Goal: Navigation & Orientation: Find specific page/section

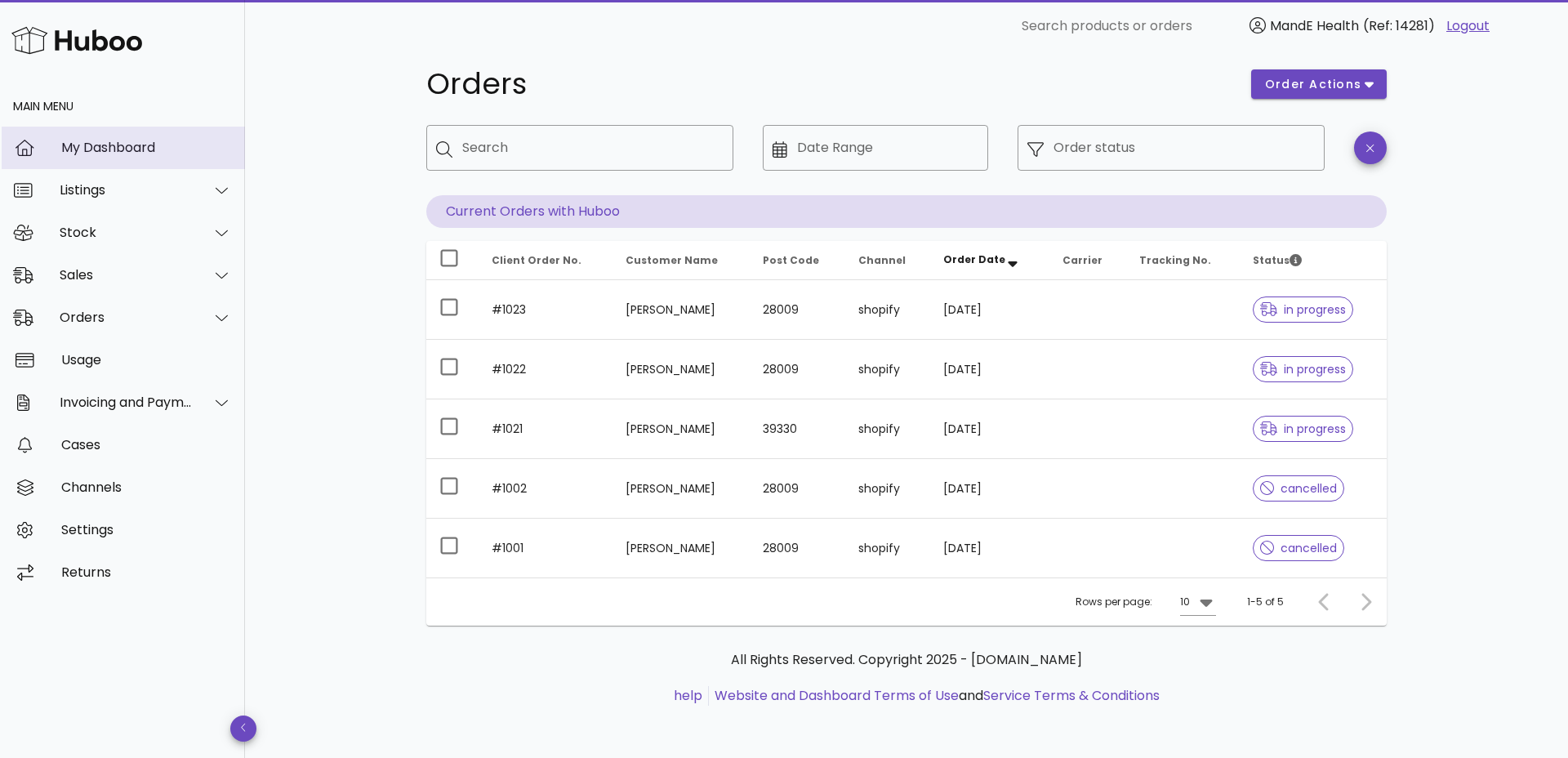
click at [118, 145] on div "My Dashboard" at bounding box center [146, 147] width 170 height 15
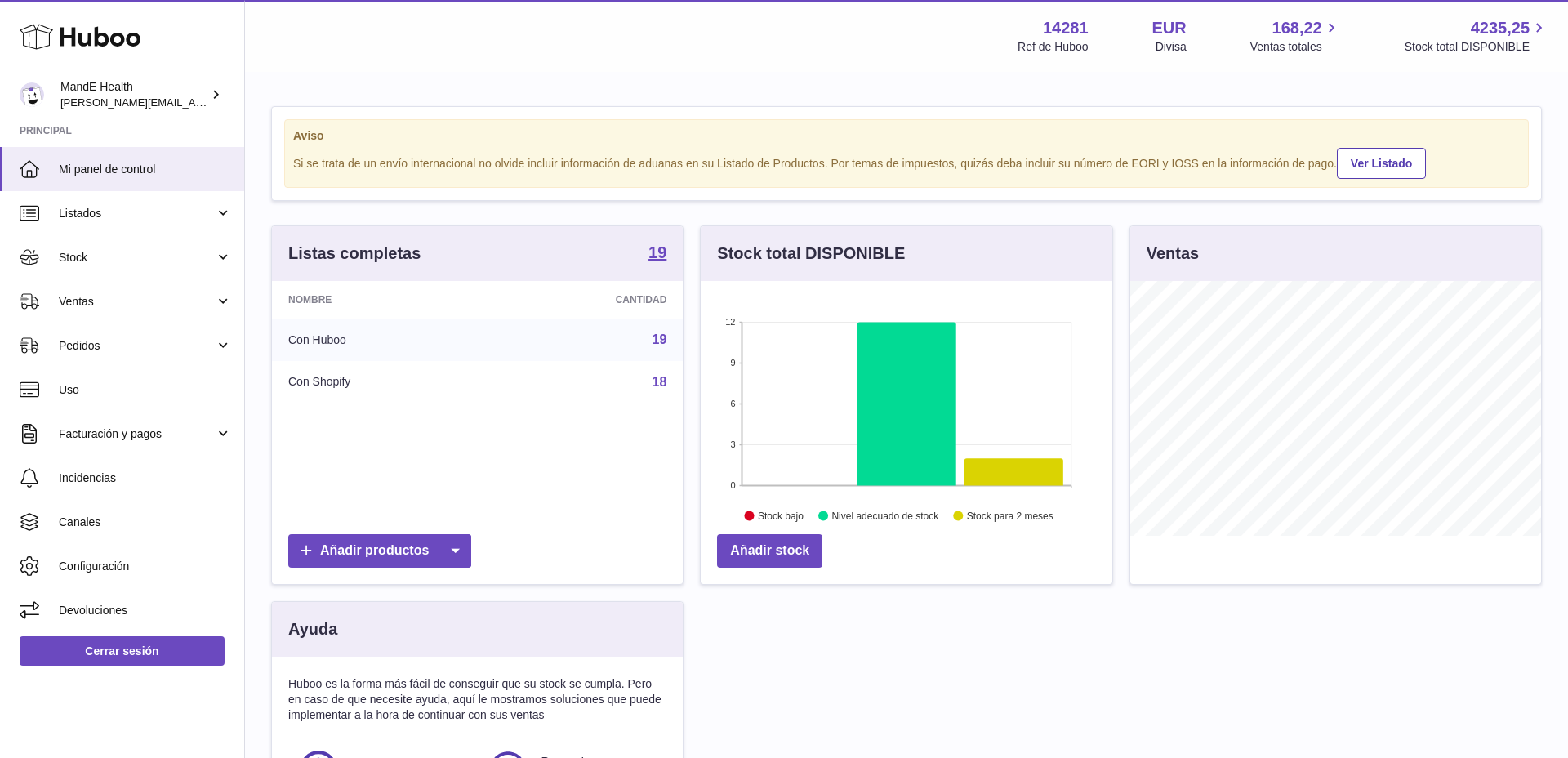
scroll to position [255, 412]
click at [99, 329] on link "Pedidos" at bounding box center [122, 345] width 244 height 45
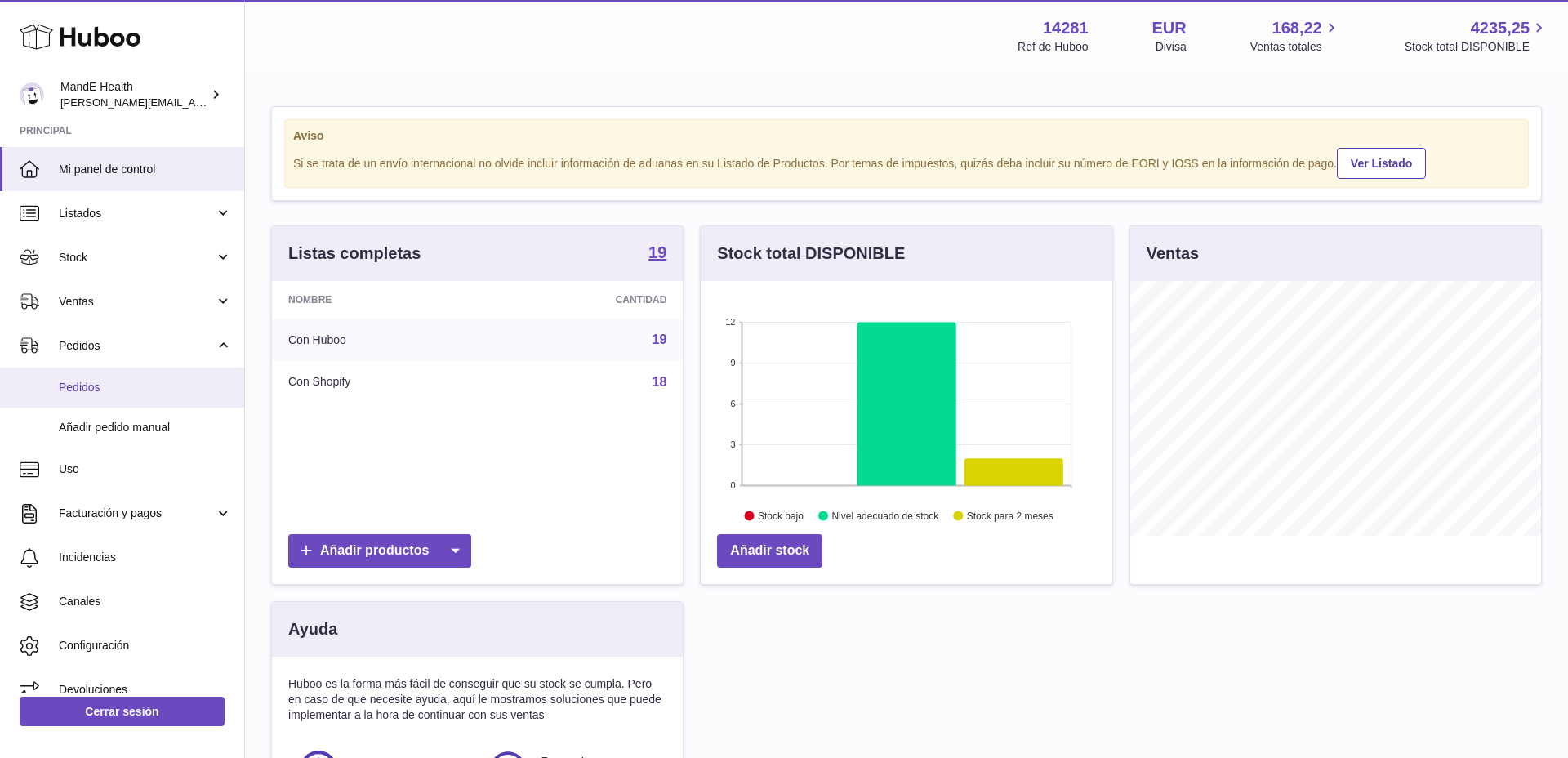
click at [99, 384] on span "Pedidos" at bounding box center [145, 387] width 173 height 15
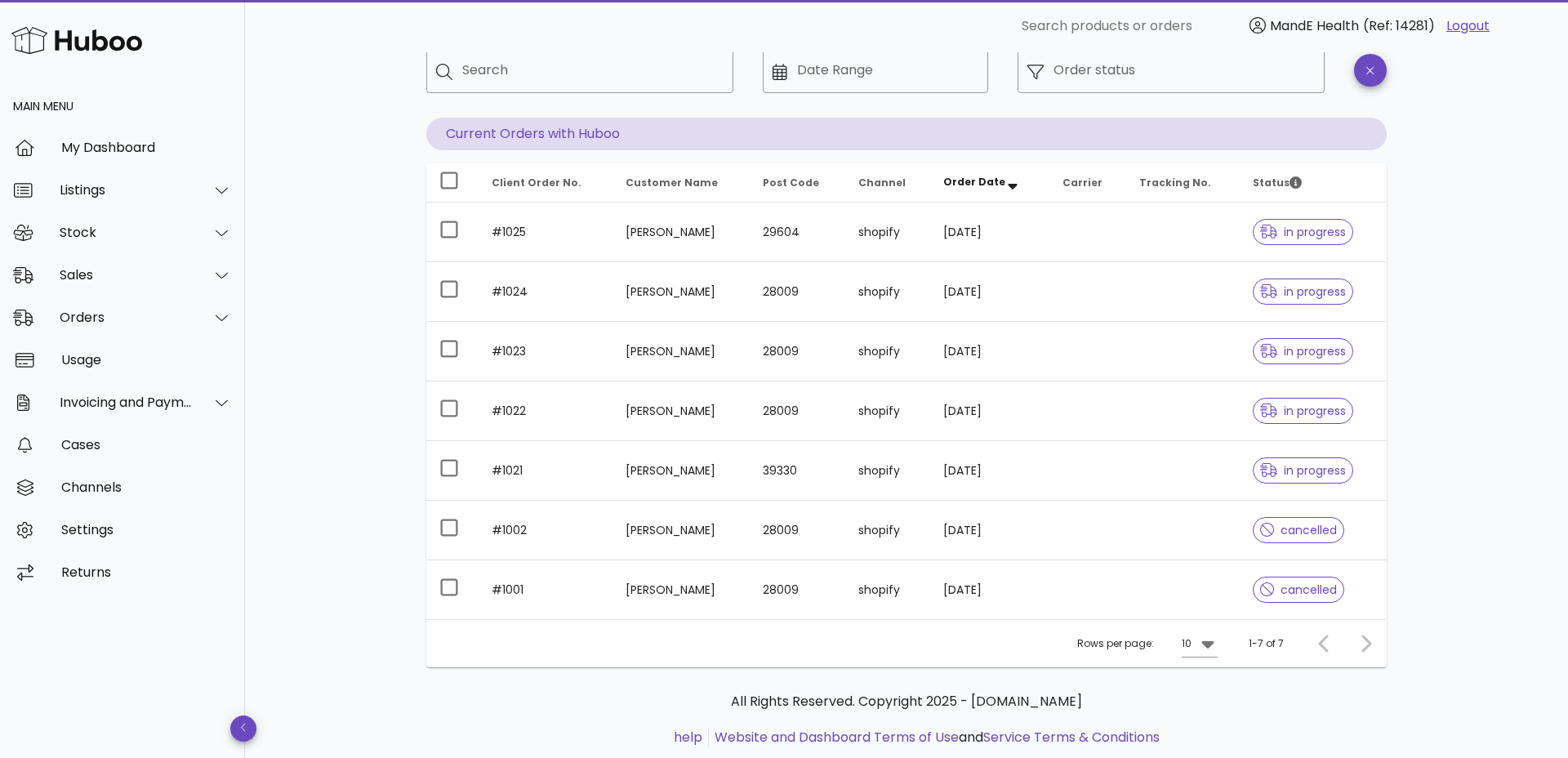
scroll to position [98, 0]
